Goal: Task Accomplishment & Management: Use online tool/utility

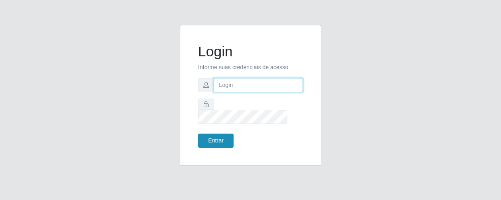
type input "[EMAIL_ADDRESS][DOMAIN_NAME]"
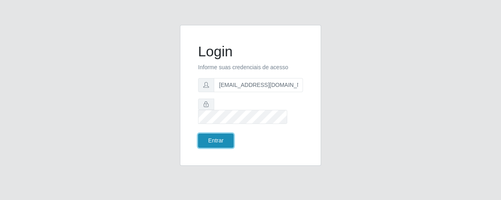
click at [202, 134] on button "Entrar" at bounding box center [215, 141] width 35 height 14
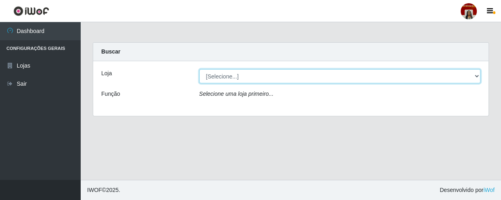
click at [474, 71] on select "[Selecione...] Mar Vermelho - Loja 04" at bounding box center [339, 76] width 281 height 14
select select "251"
click at [199, 69] on select "[Selecione...] Mar Vermelho - Loja 04" at bounding box center [339, 76] width 281 height 14
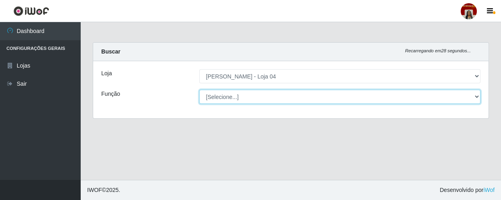
click at [473, 97] on select "[Selecione...] ASG ASG + ASG ++ Auxiliar de Depósito Auxiliar de Depósito + Aux…" at bounding box center [339, 97] width 281 height 14
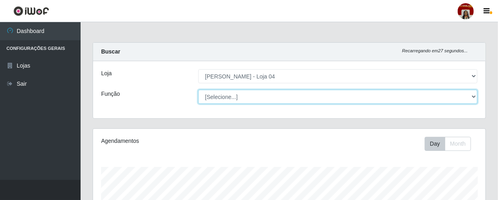
scroll to position [167, 393]
select select "22"
click at [198, 90] on select "[Selecione...] ASG ASG + ASG ++ Auxiliar de Depósito Auxiliar de Depósito + Aux…" at bounding box center [337, 97] width 279 height 14
